Goal: Browse casually: Explore the website without a specific task or goal

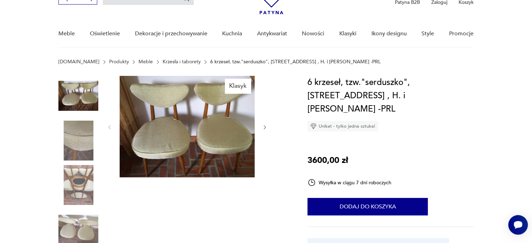
scroll to position [35, 0]
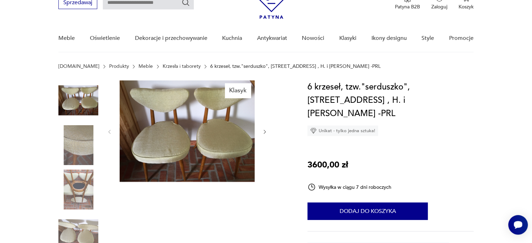
click at [276, 130] on div "Klasyk" at bounding box center [174, 168] width 232 height 175
click at [233, 137] on img at bounding box center [187, 132] width 135 height 102
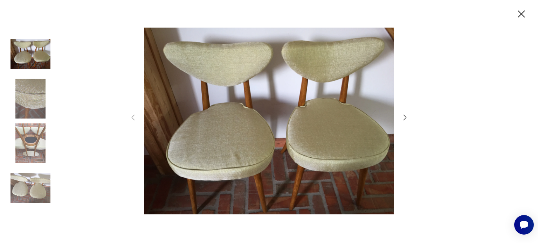
click at [405, 120] on icon "button" at bounding box center [404, 117] width 8 height 8
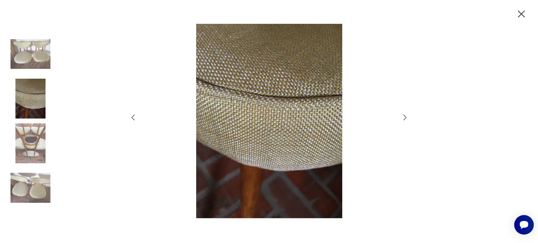
click at [405, 120] on icon "button" at bounding box center [404, 117] width 8 height 8
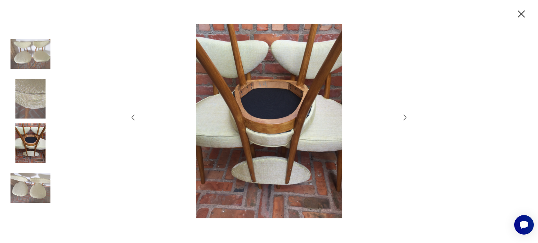
click at [405, 120] on icon "button" at bounding box center [404, 117] width 8 height 8
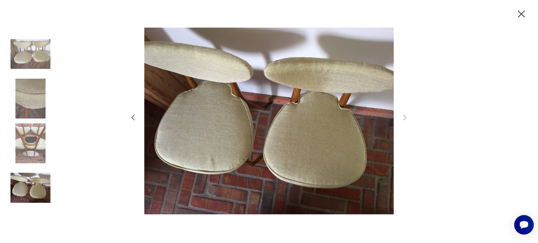
click at [25, 181] on img at bounding box center [31, 188] width 40 height 40
click at [518, 17] on icon "button" at bounding box center [521, 14] width 12 height 12
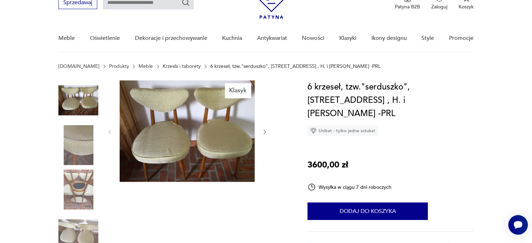
click at [65, 195] on img at bounding box center [78, 190] width 40 height 40
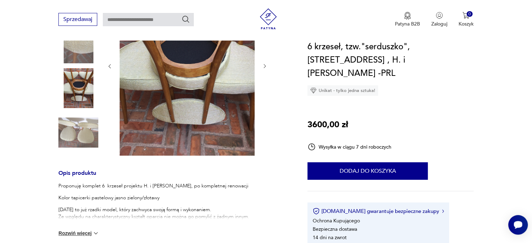
click at [81, 141] on img at bounding box center [78, 133] width 40 height 40
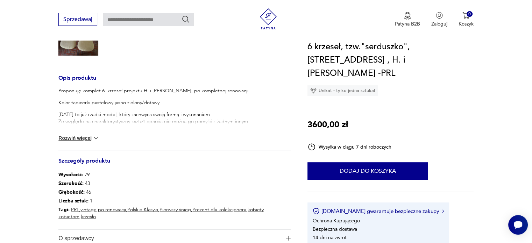
scroll to position [240, 0]
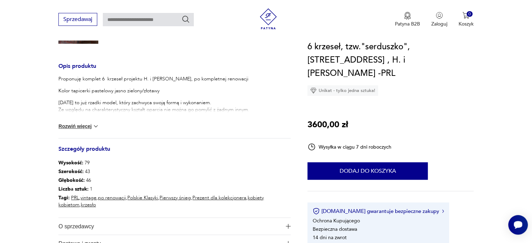
click at [91, 128] on button "Rozwiń więcej" at bounding box center [78, 126] width 41 height 7
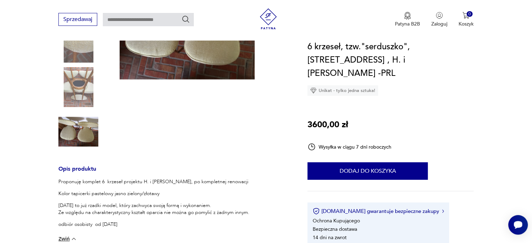
scroll to position [140, 0]
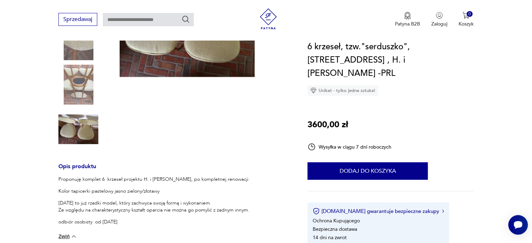
click at [73, 139] on img at bounding box center [78, 130] width 40 height 40
click at [79, 127] on img at bounding box center [78, 130] width 40 height 40
click at [79, 100] on img at bounding box center [78, 85] width 40 height 40
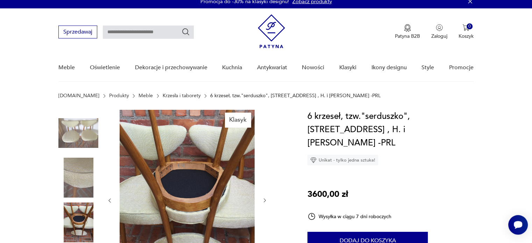
scroll to position [4, 0]
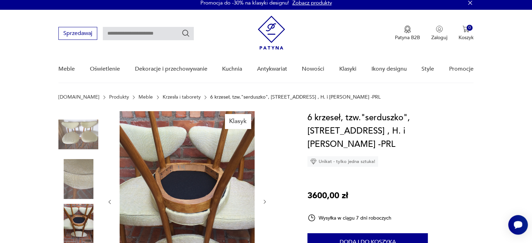
click at [89, 148] on img at bounding box center [78, 135] width 40 height 40
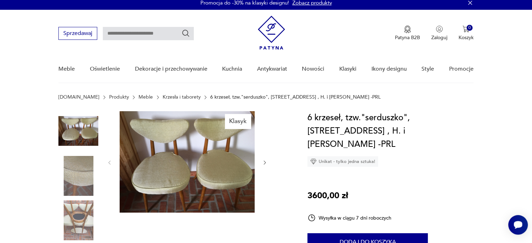
click at [87, 168] on img at bounding box center [78, 176] width 40 height 40
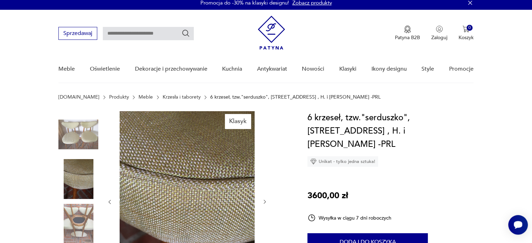
click at [77, 130] on img at bounding box center [78, 135] width 40 height 40
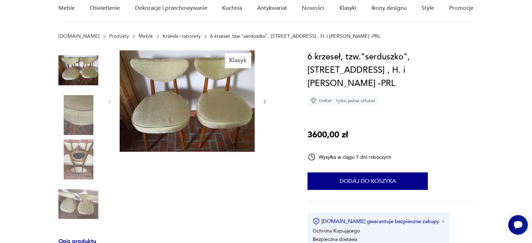
scroll to position [74, 0]
